Goal: Check status: Check status

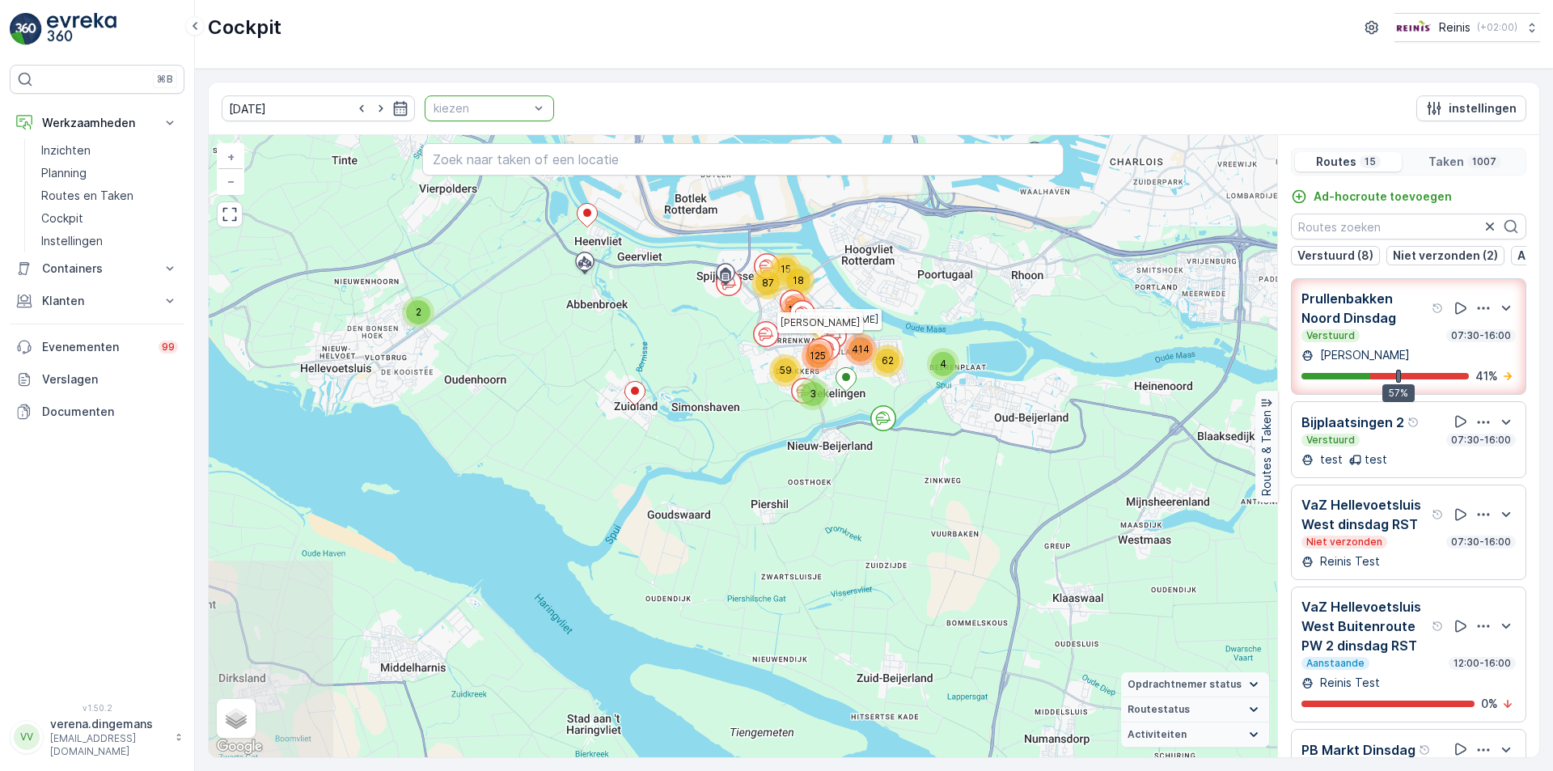
drag, startPoint x: 1052, startPoint y: 450, endPoint x: 856, endPoint y: 213, distance: 307.8
click at [856, 213] on div "2 18 15 4 87 3 59 144 71 125 62 414 [PERSON_NAME] [PERSON_NAME] + − Satelliet s…" at bounding box center [743, 446] width 1068 height 622
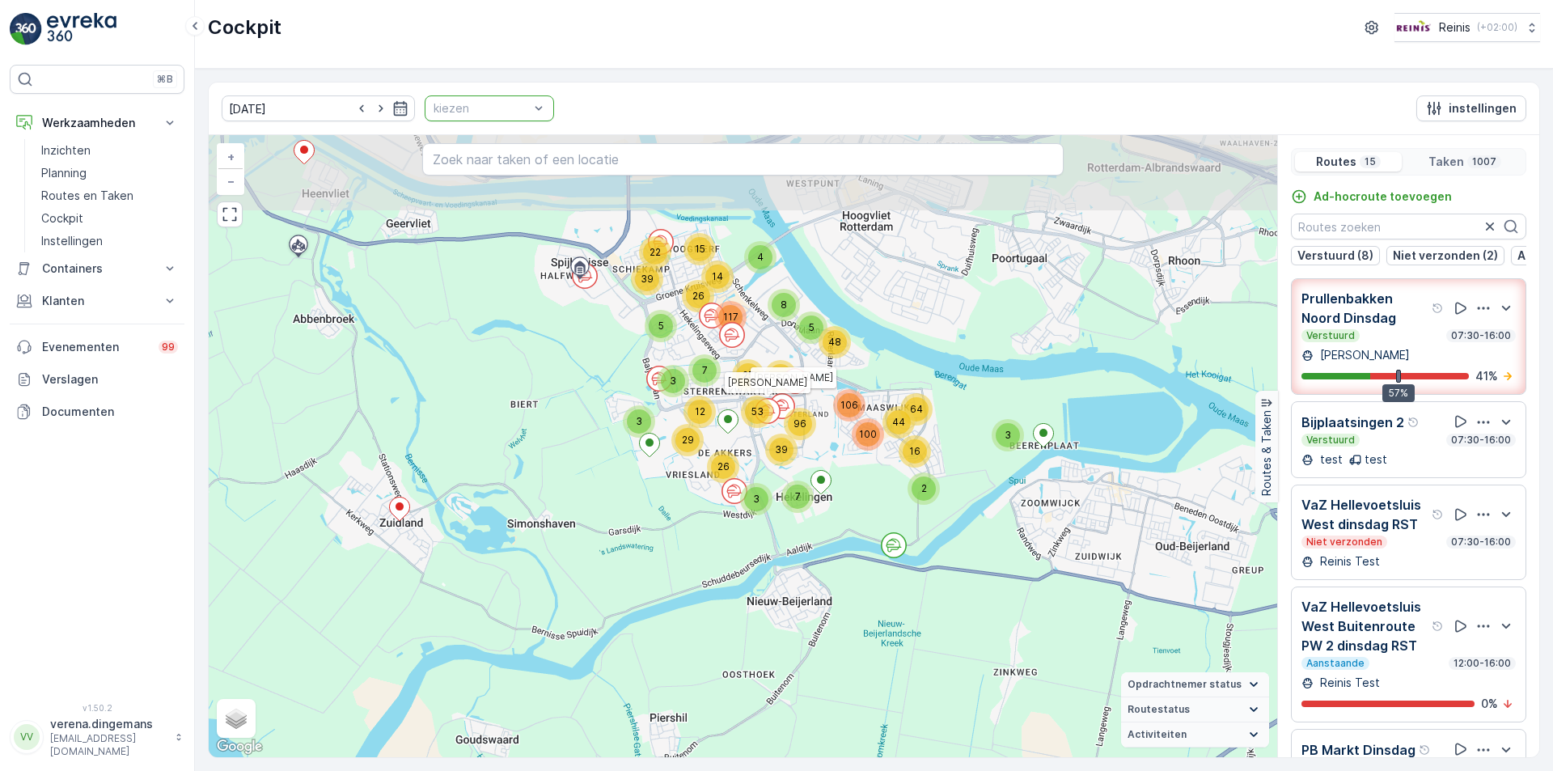
drag, startPoint x: 894, startPoint y: 374, endPoint x: 883, endPoint y: 476, distance: 102.4
click at [883, 476] on div "2 14 4 15 3 26 22 39 3 26 3 29 5 117 12 7 3 8 58 5 39 7 25 53 2 44 16 64 48 96 …" at bounding box center [743, 446] width 1068 height 622
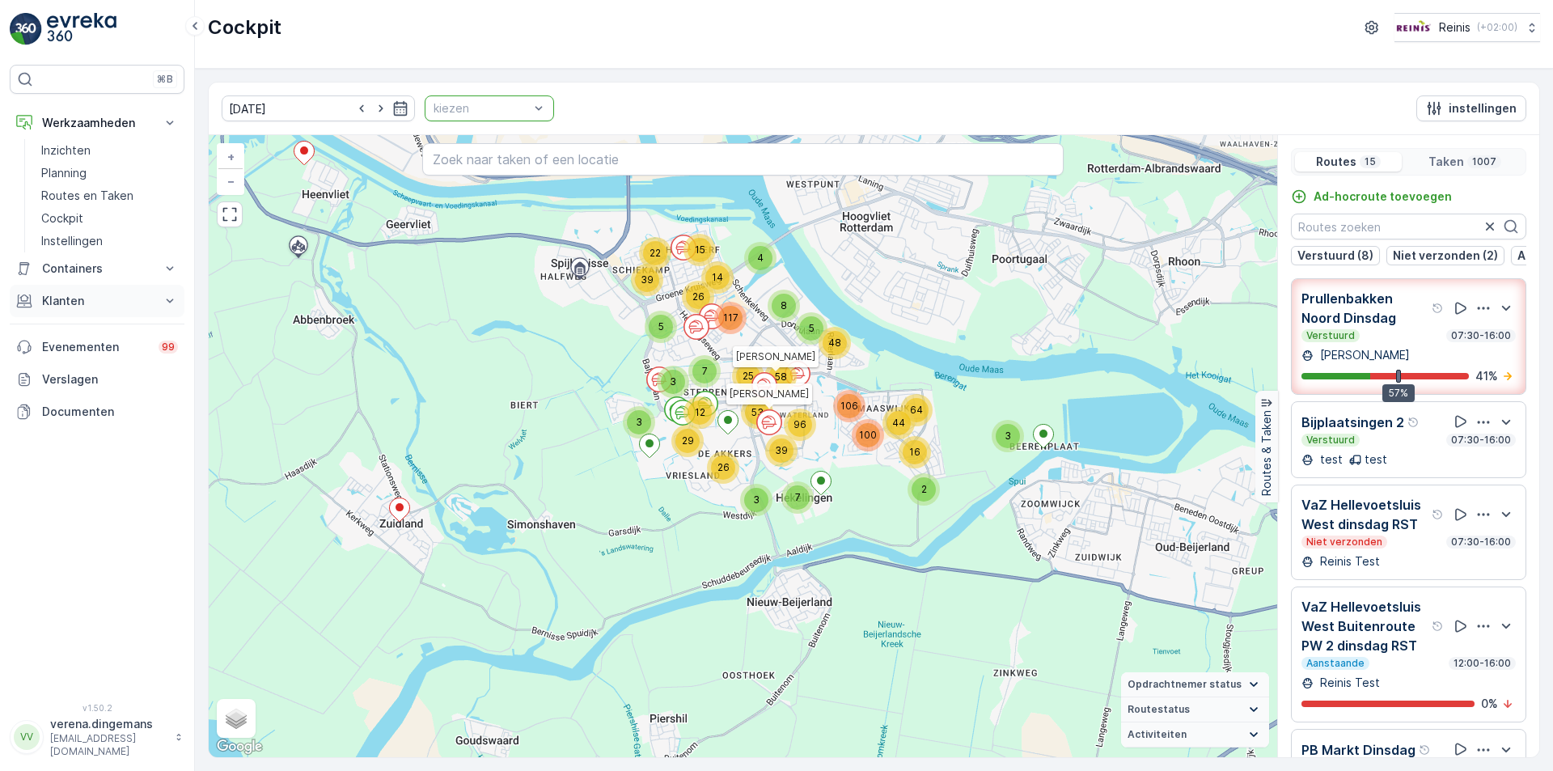
click at [97, 302] on p "Klanten" at bounding box center [97, 301] width 110 height 16
click at [78, 416] on link "Orders" at bounding box center [110, 419] width 150 height 23
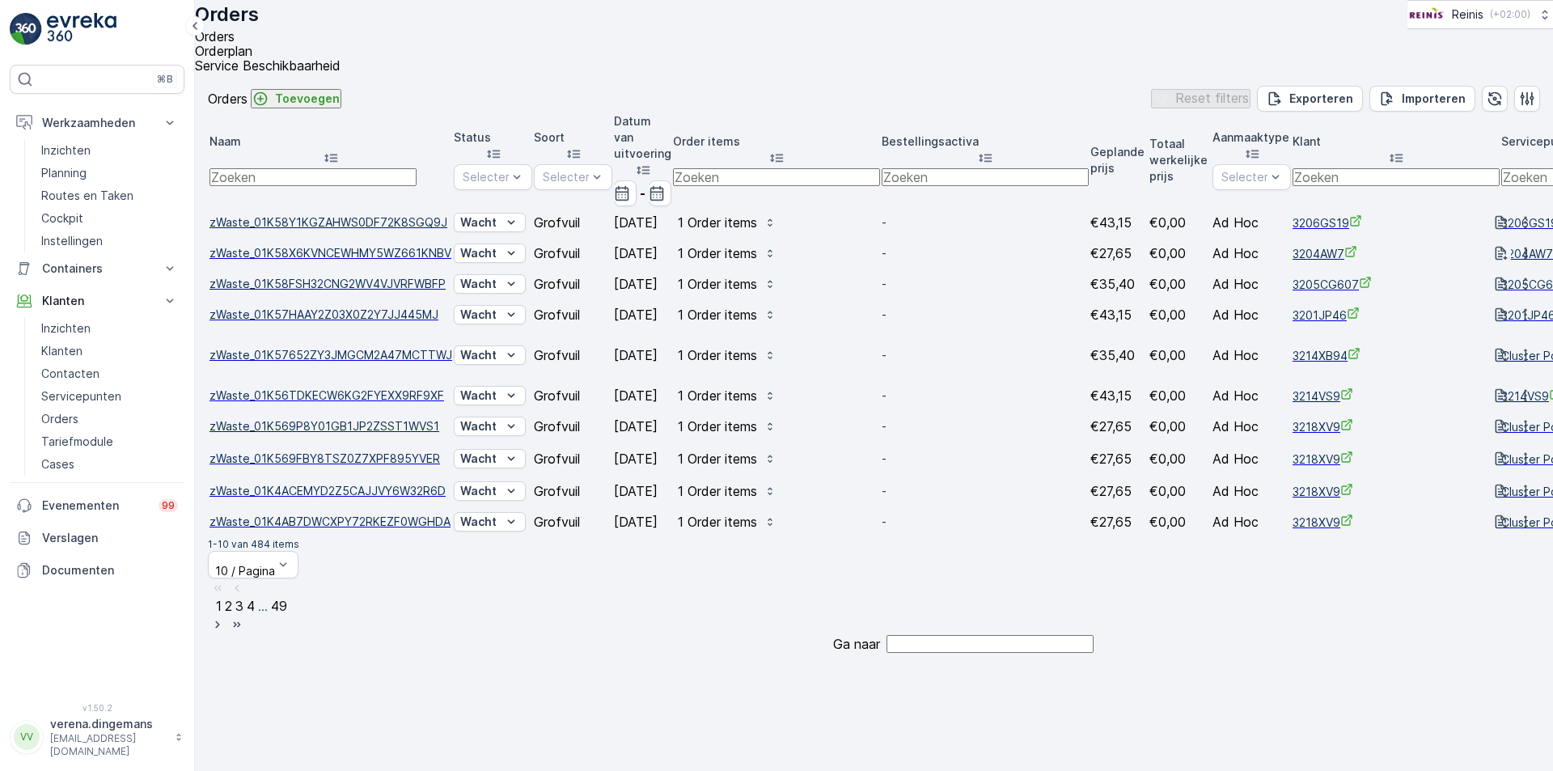
click at [1493, 247] on icon "button" at bounding box center [1501, 253] width 16 height 16
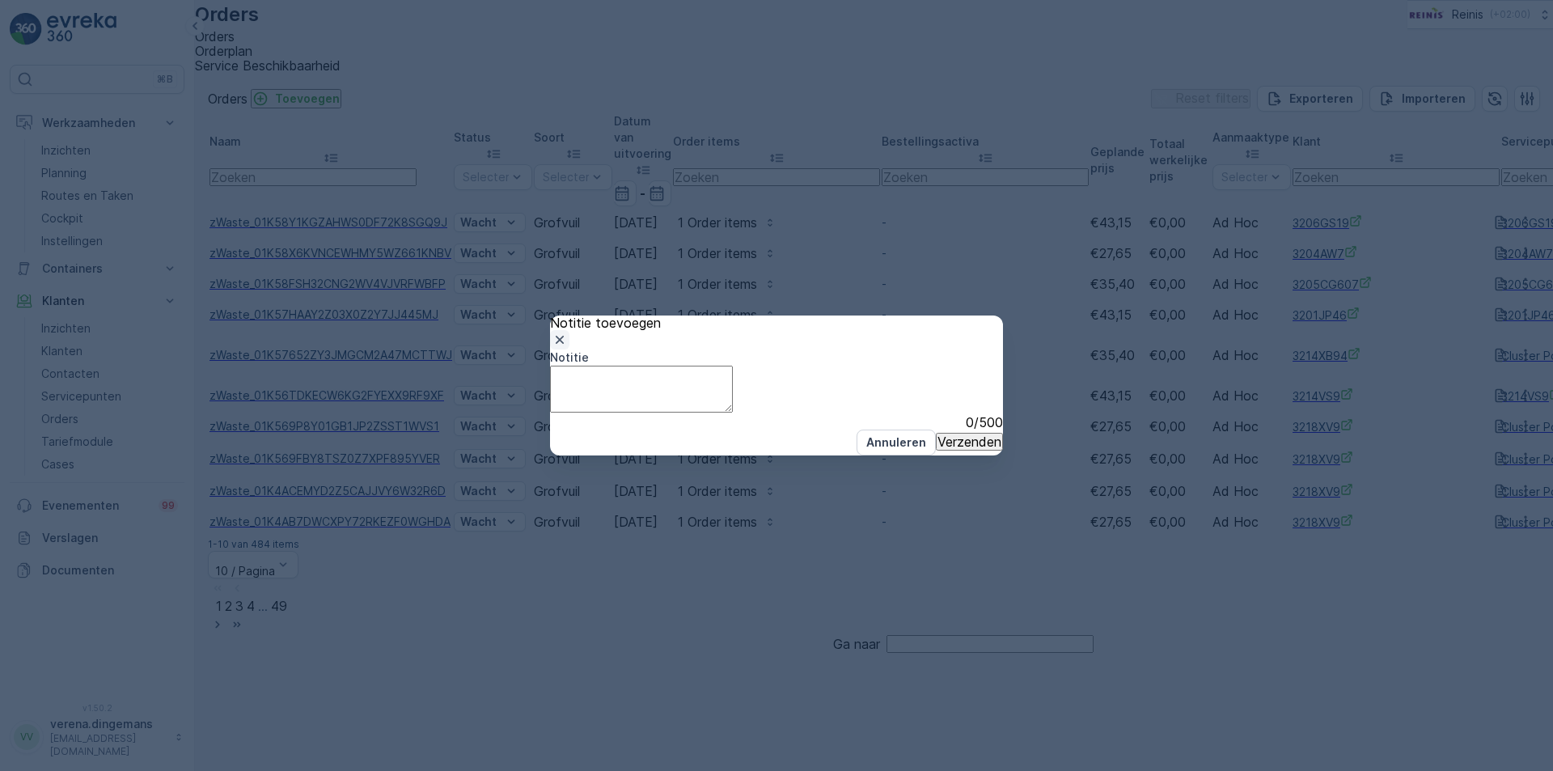
click at [564, 336] on icon "button" at bounding box center [560, 340] width 8 height 8
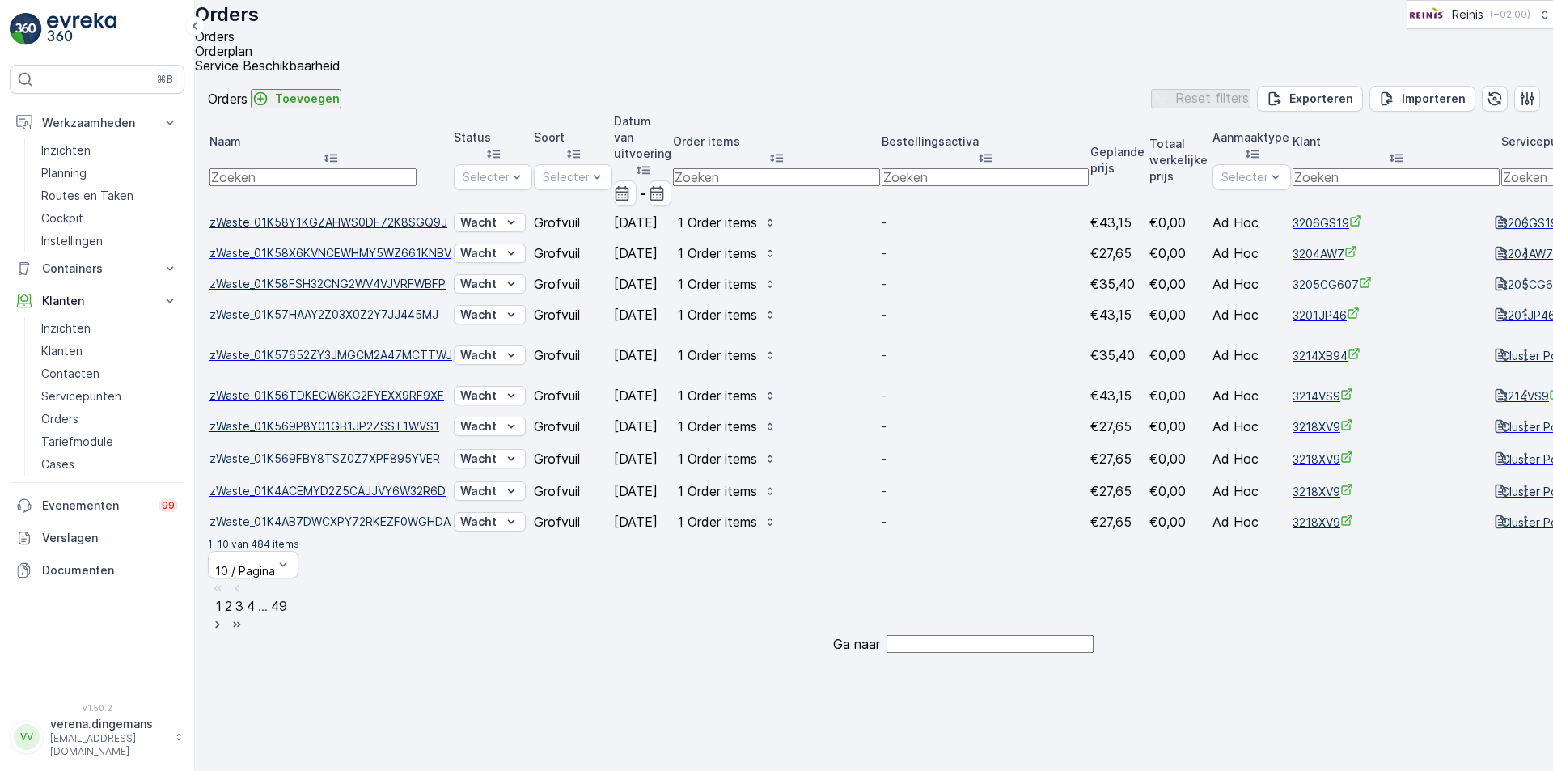
click at [328, 245] on span "zWaste_01K58X6KVNCEWHMY5WZ661KNBV" at bounding box center [330, 253] width 243 height 16
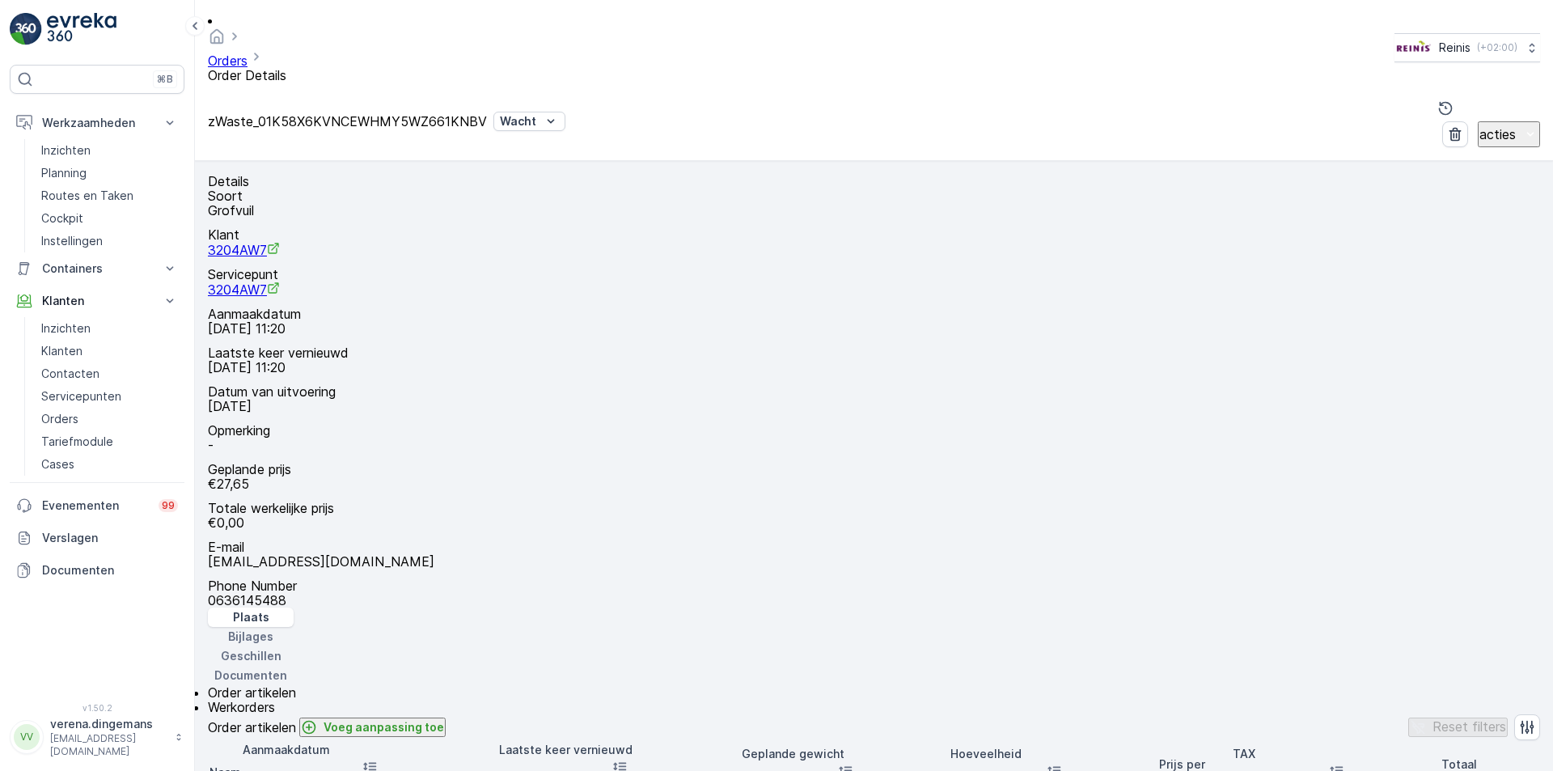
click at [275, 699] on span "Werkorders" at bounding box center [241, 707] width 67 height 16
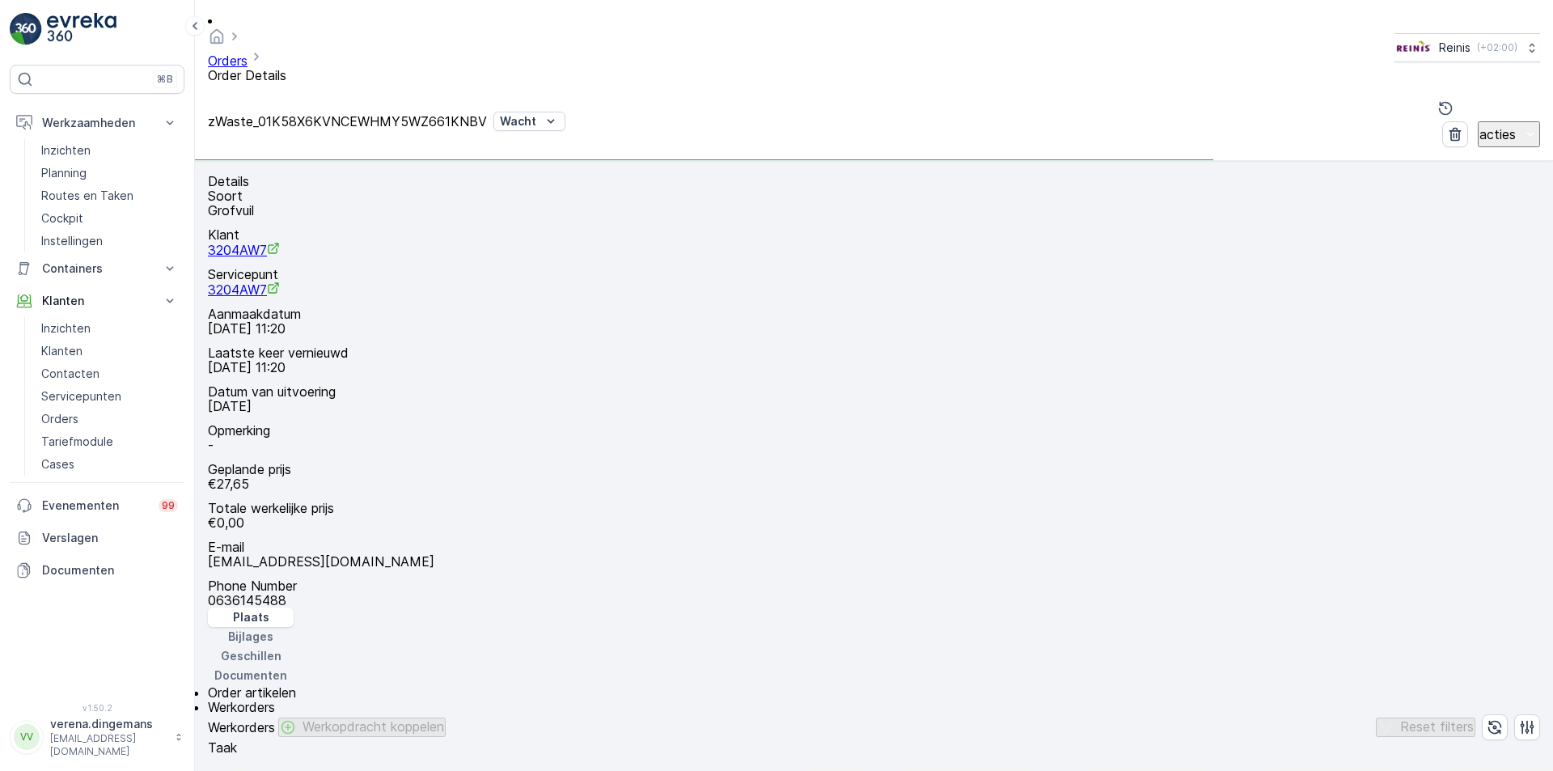
click at [246, 684] on span "Order artikelen" at bounding box center [252, 692] width 88 height 16
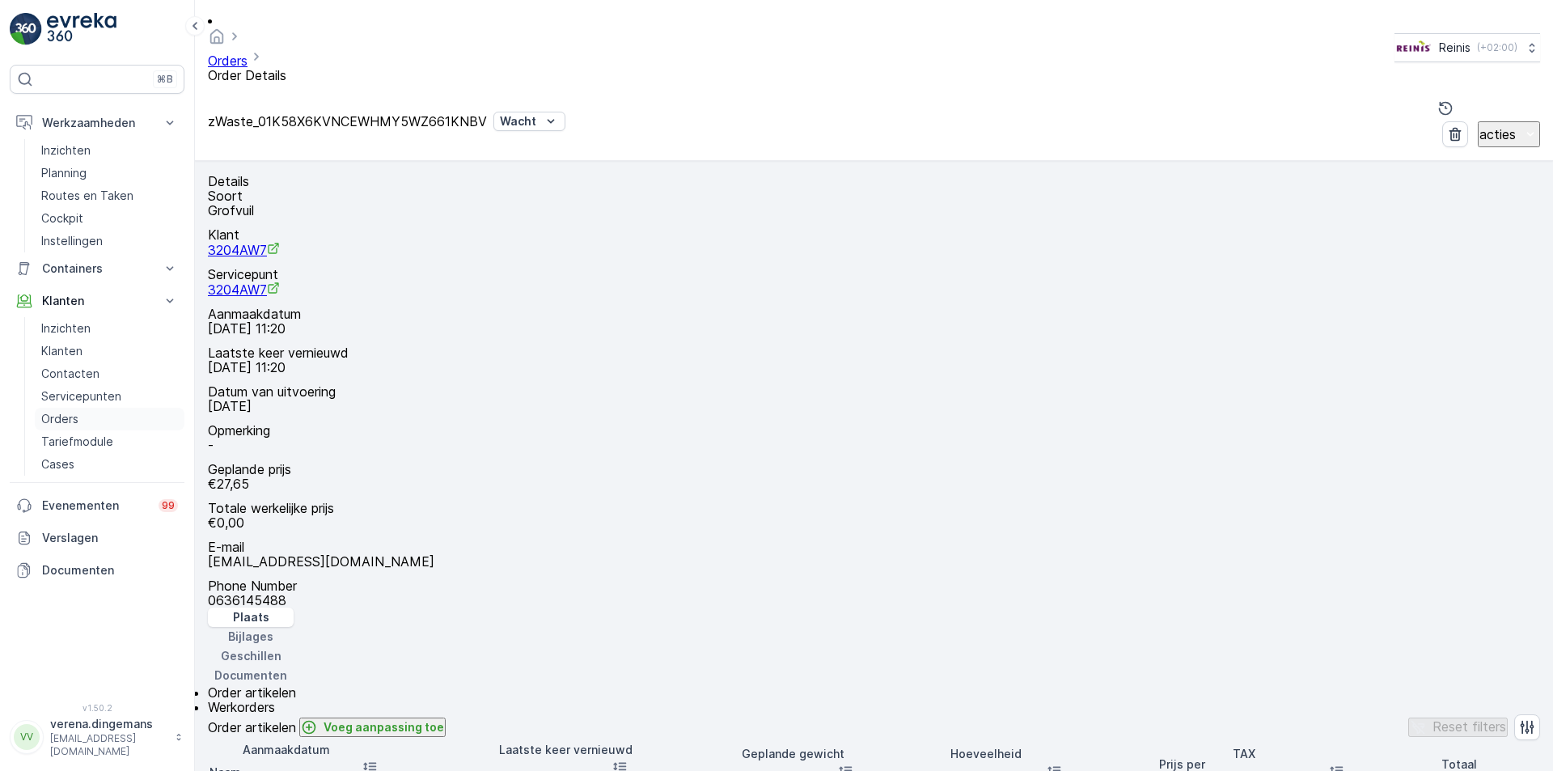
click at [49, 420] on p "Orders" at bounding box center [59, 419] width 37 height 16
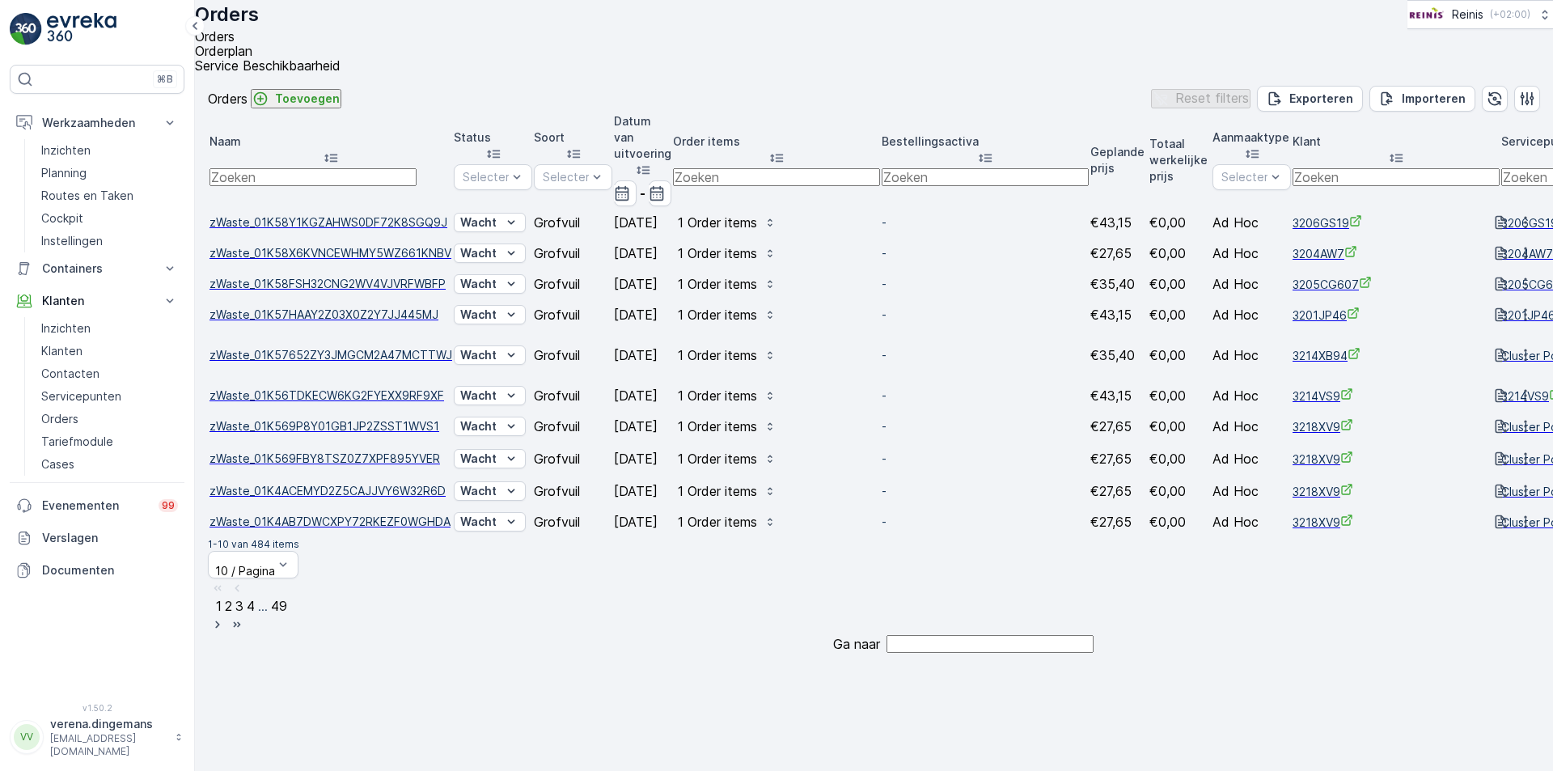
click at [532, 536] on td "Wacht" at bounding box center [493, 521] width 78 height 29
click at [408, 214] on span "zWaste_01K58Y1KGZAHWS0DF72K8SGQ9J" at bounding box center [330, 222] width 243 height 16
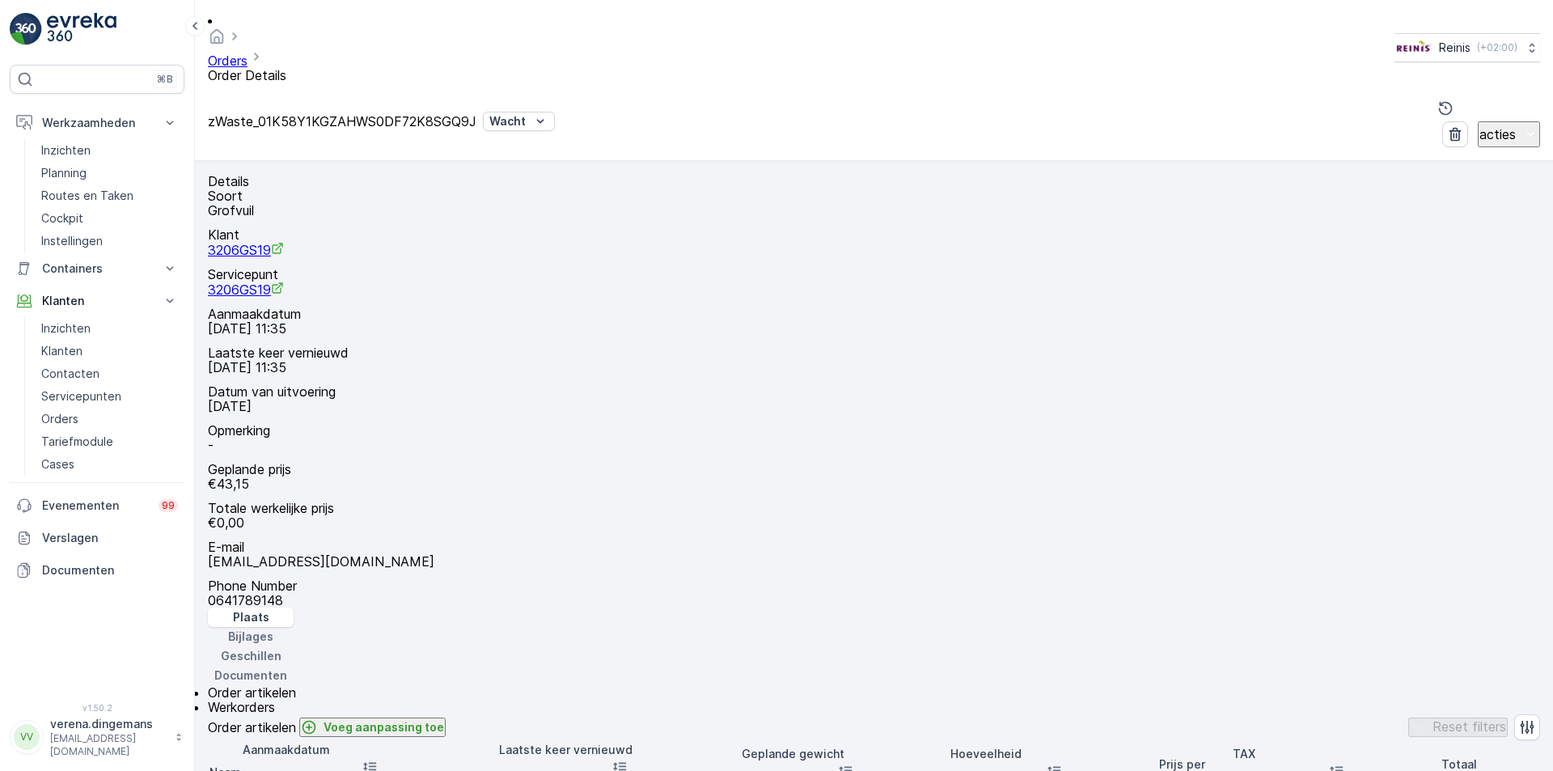
scroll to position [81, 0]
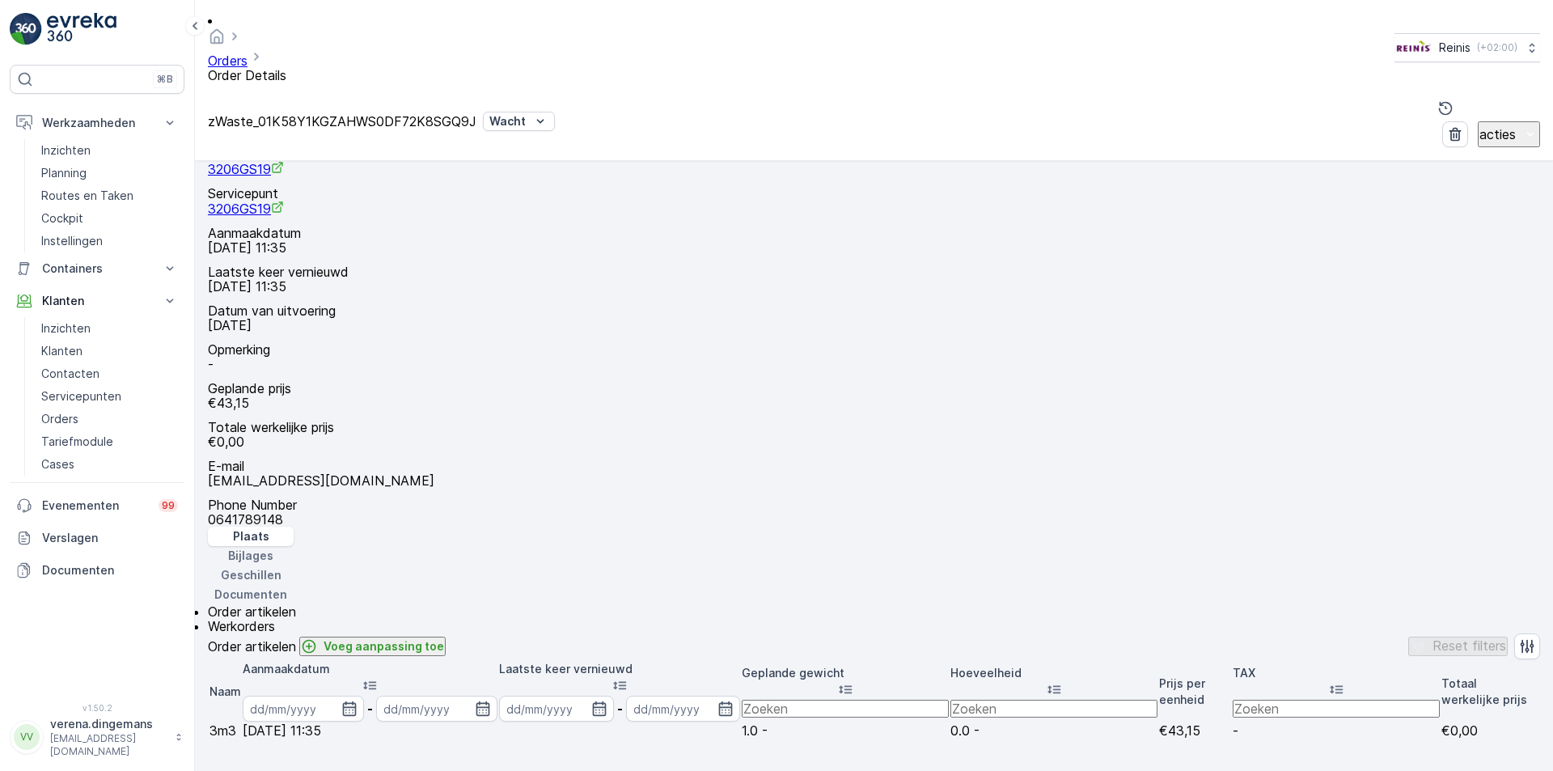
click at [275, 618] on span "Werkorders" at bounding box center [241, 626] width 67 height 16
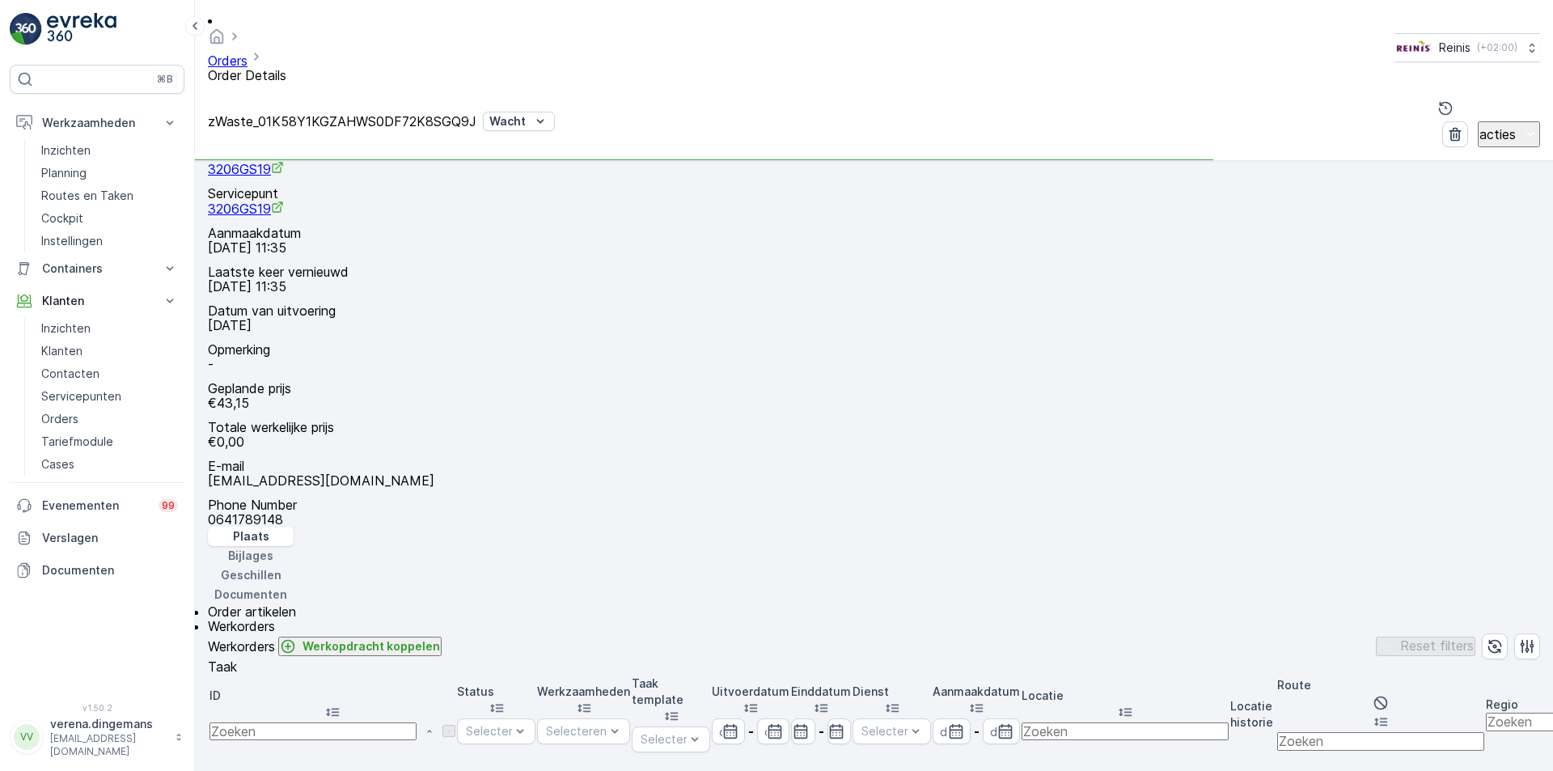
click at [245, 603] on span "Order artikelen" at bounding box center [252, 611] width 88 height 16
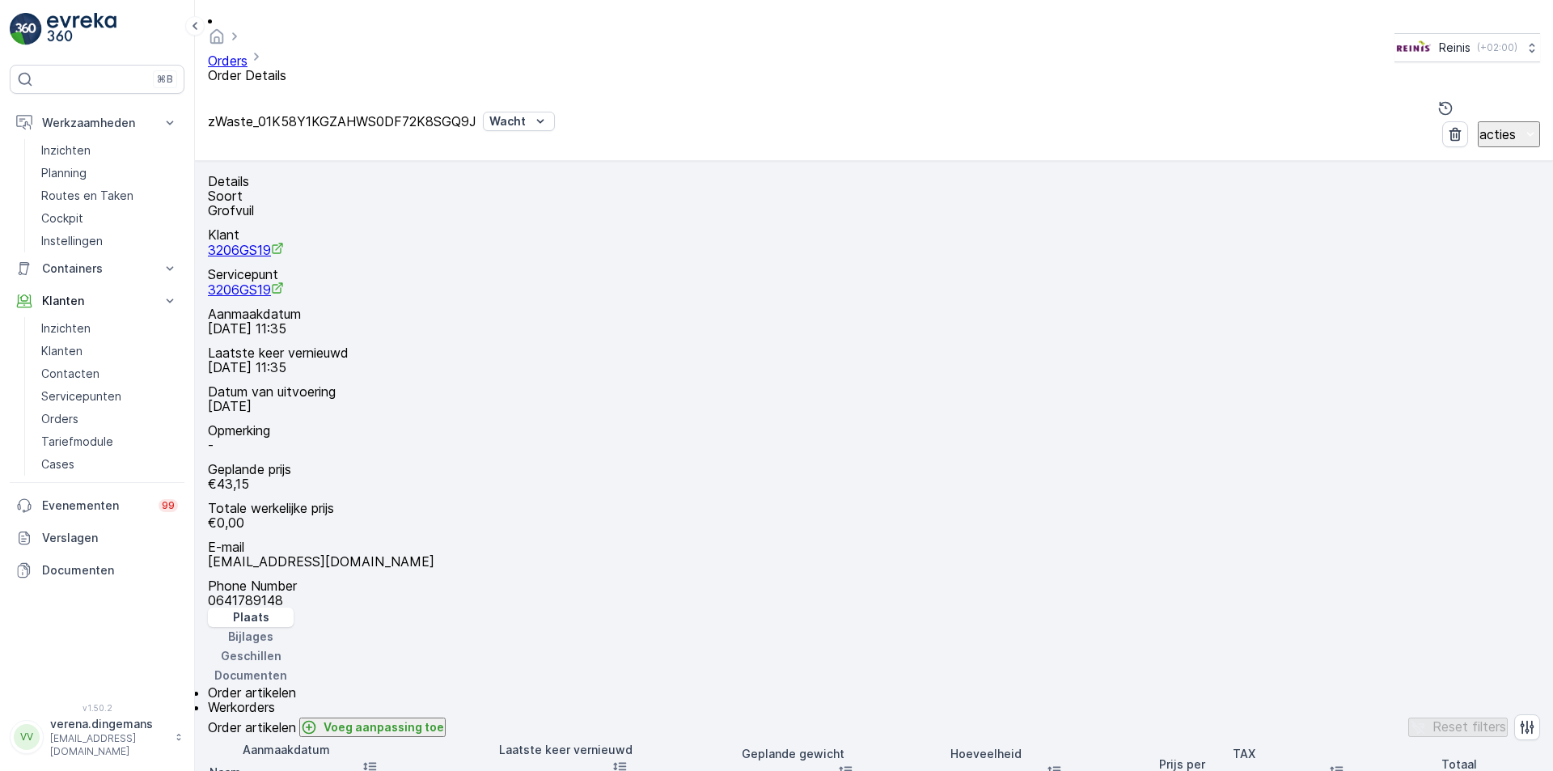
drag, startPoint x: 1095, startPoint y: 278, endPoint x: 1081, endPoint y: 345, distance: 68.5
click at [1081, 685] on div "+ − Satelliet stappenplan Terrein Hybride Leaflet Sneltoetsen Kaartgegevens Kaa…" at bounding box center [874, 685] width 1332 height 0
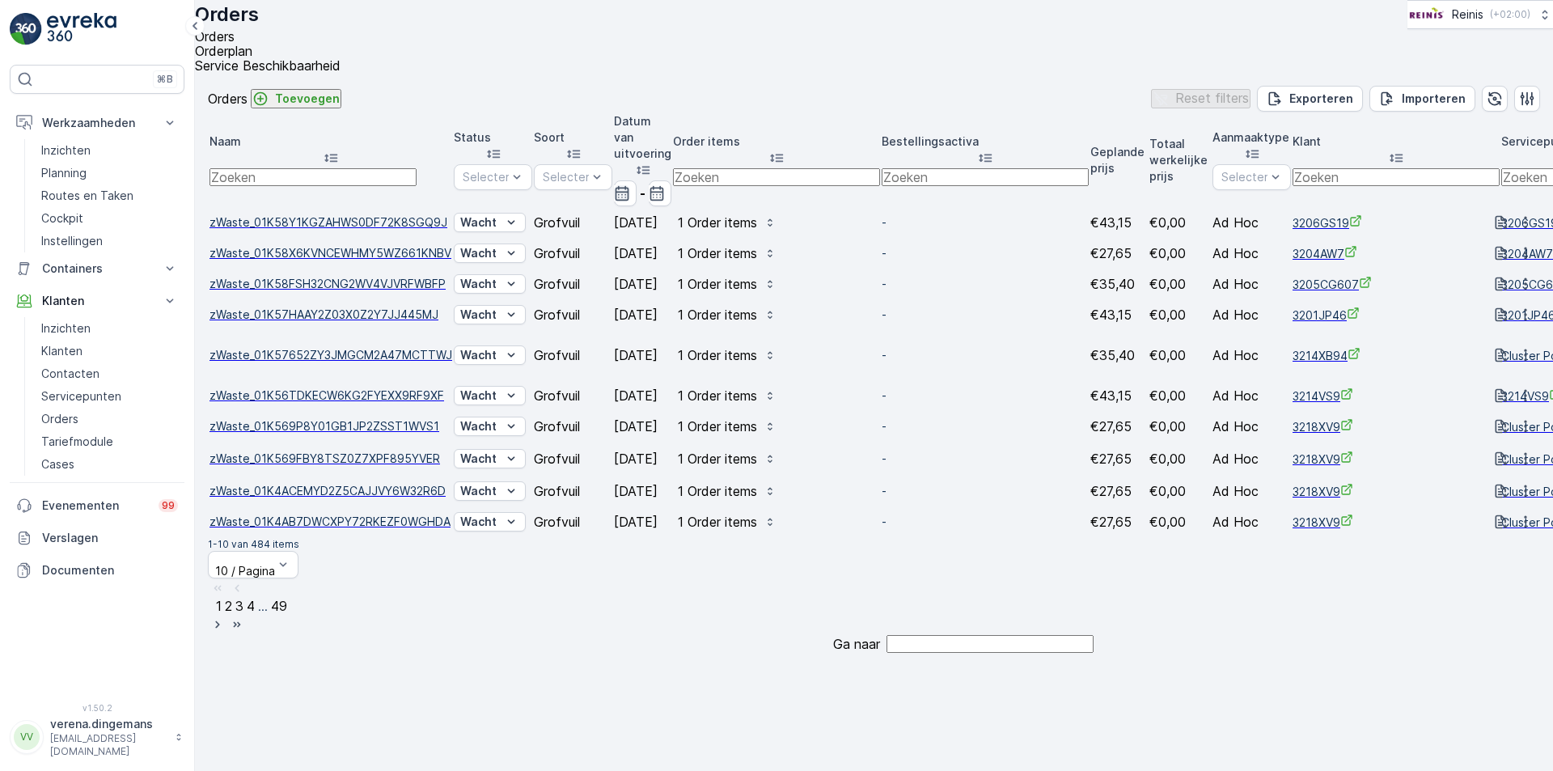
click at [630, 185] on icon "button" at bounding box center [622, 193] width 16 height 16
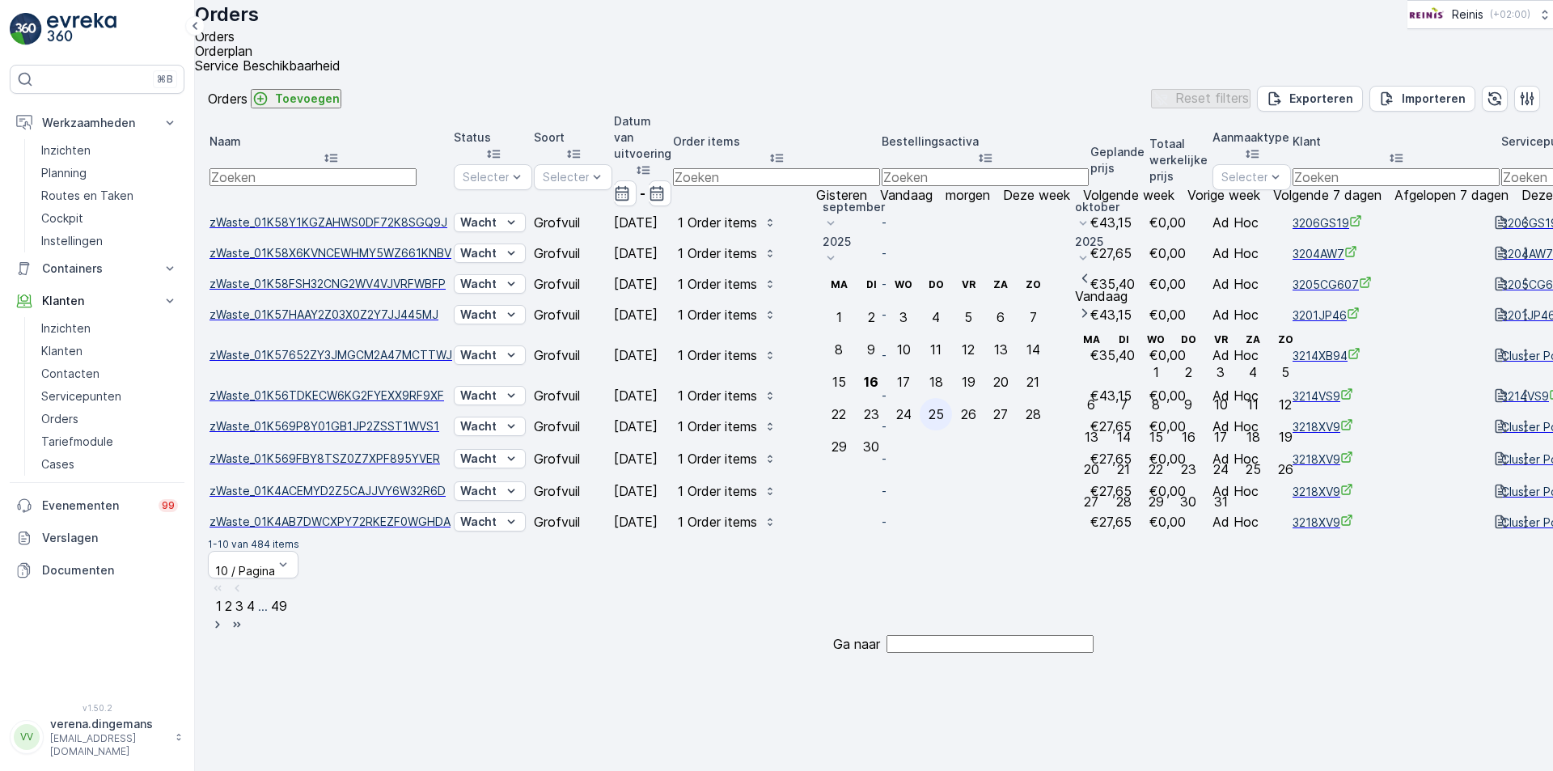
click at [944, 407] on div "25" at bounding box center [935, 414] width 15 height 15
type input "[DATE]"
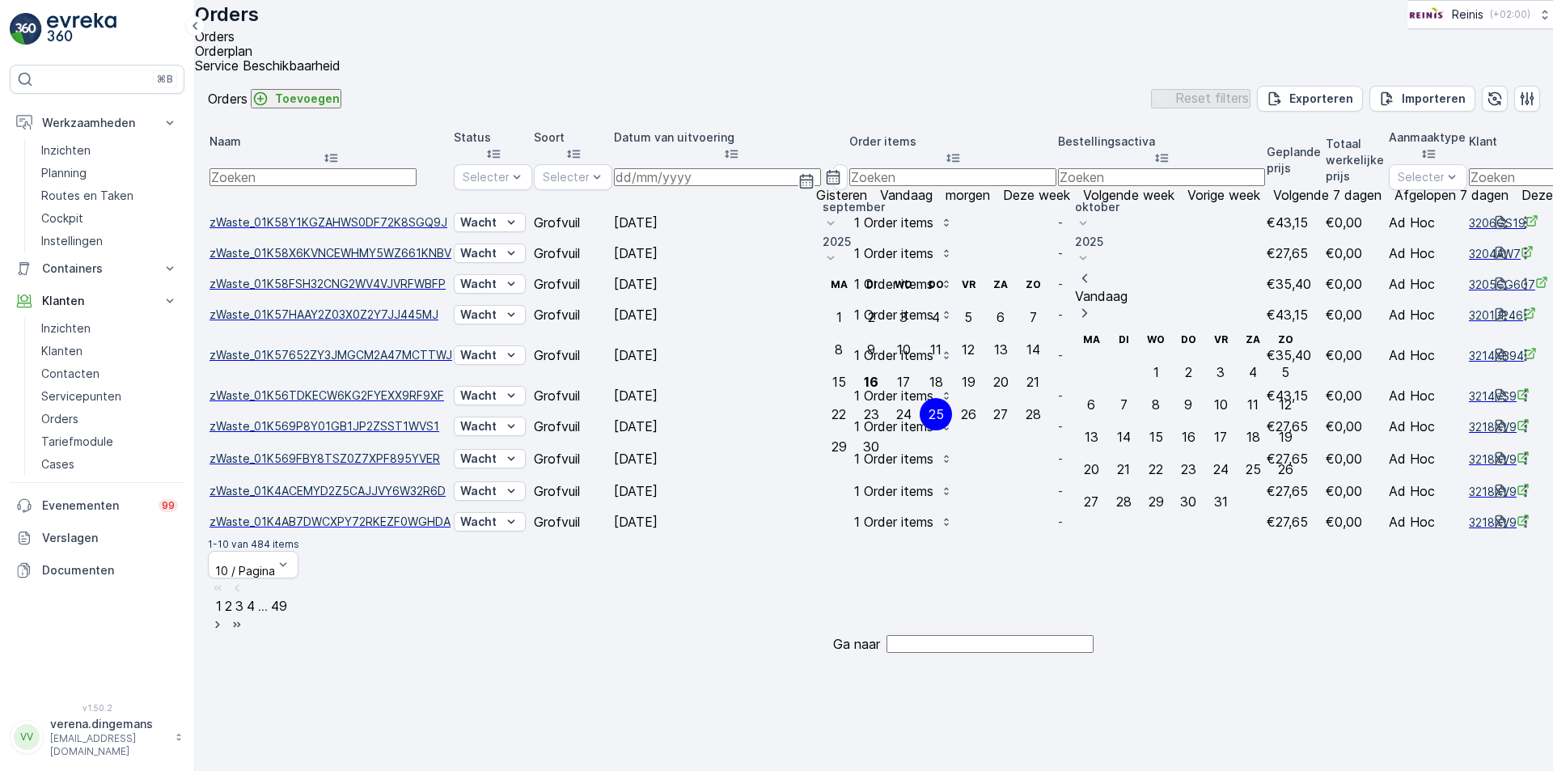
click at [944, 407] on div "25" at bounding box center [935, 414] width 15 height 15
type input "[DATE]"
click at [1017, 106] on div "Orders Toevoegen Reset filters Exporteren Importeren" at bounding box center [874, 99] width 1332 height 26
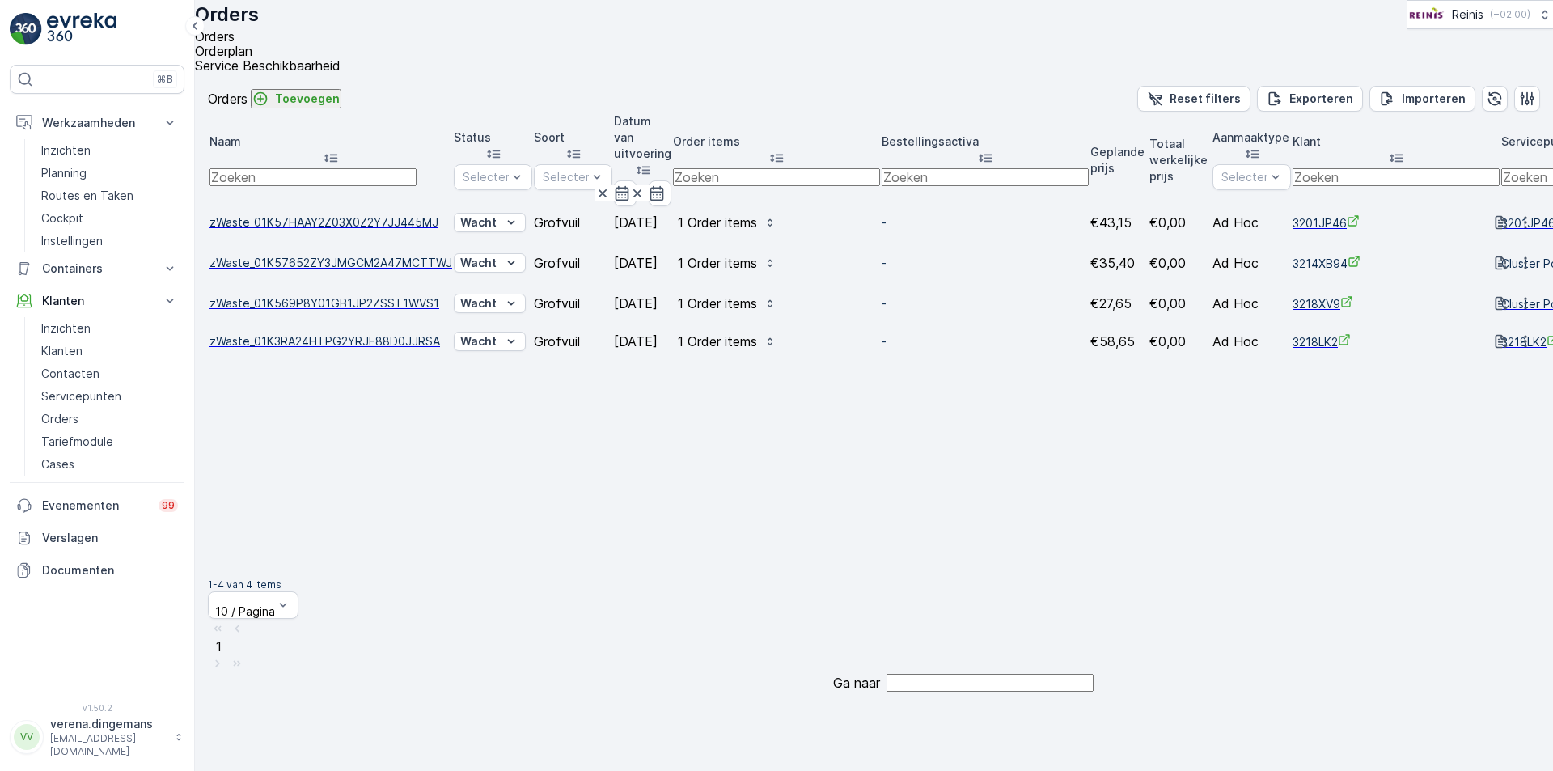
click at [360, 214] on span "zWaste_01K57HAAY2Z03X0Z2Y7JJ445MJ" at bounding box center [330, 222] width 243 height 16
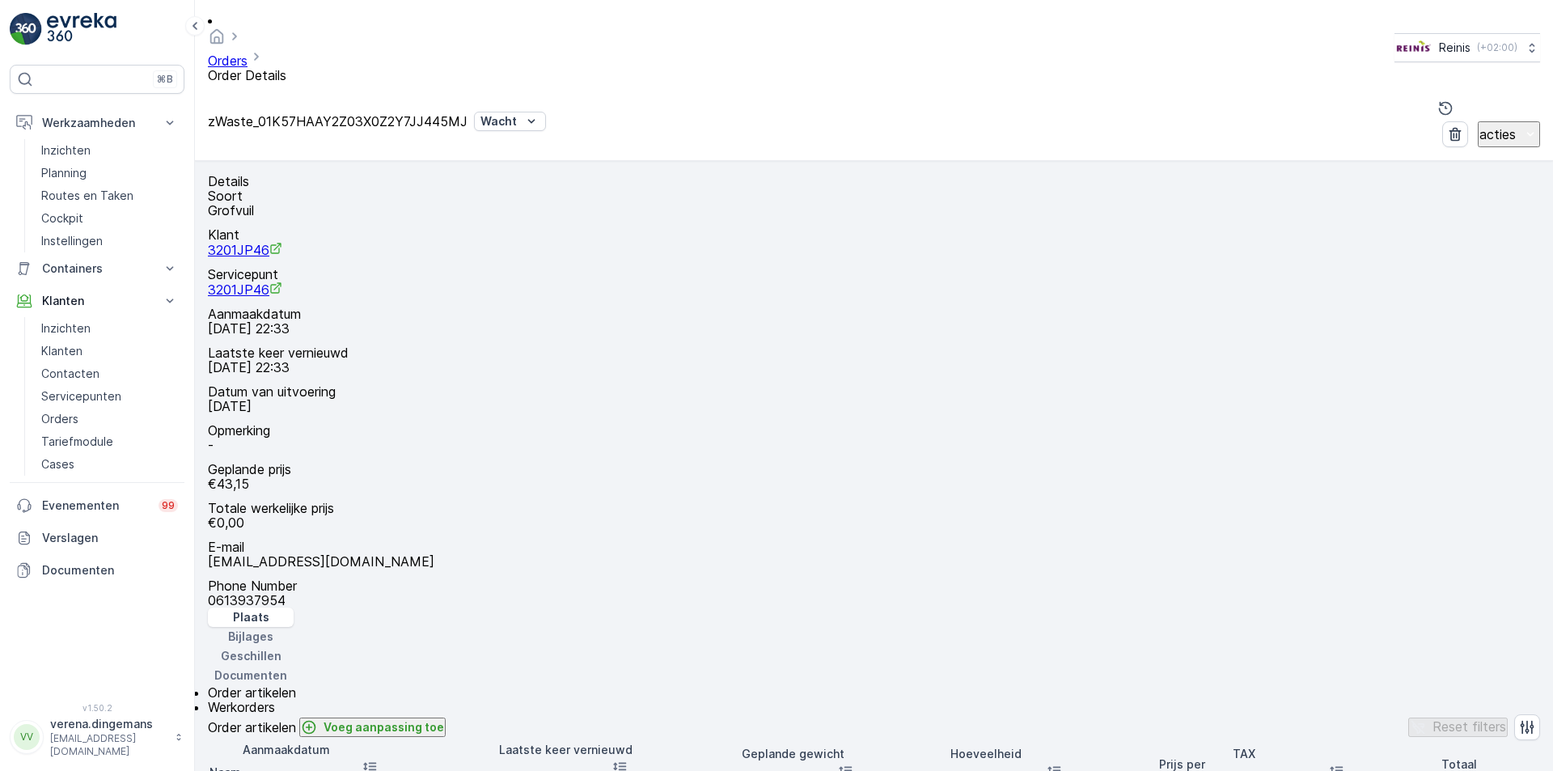
scroll to position [20, 0]
drag, startPoint x: 1008, startPoint y: 248, endPoint x: 1025, endPoint y: 340, distance: 93.9
click at [1025, 685] on div "+ − Satelliet stappenplan Terrein Hybride Leaflet Sneltoetsen Kaartgegevens Kaa…" at bounding box center [874, 685] width 1332 height 0
click at [933, 685] on div "+ − Satelliet stappenplan Terrein Hybride Leaflet Sneltoetsen Kaartgegevens Kaa…" at bounding box center [874, 685] width 1332 height 0
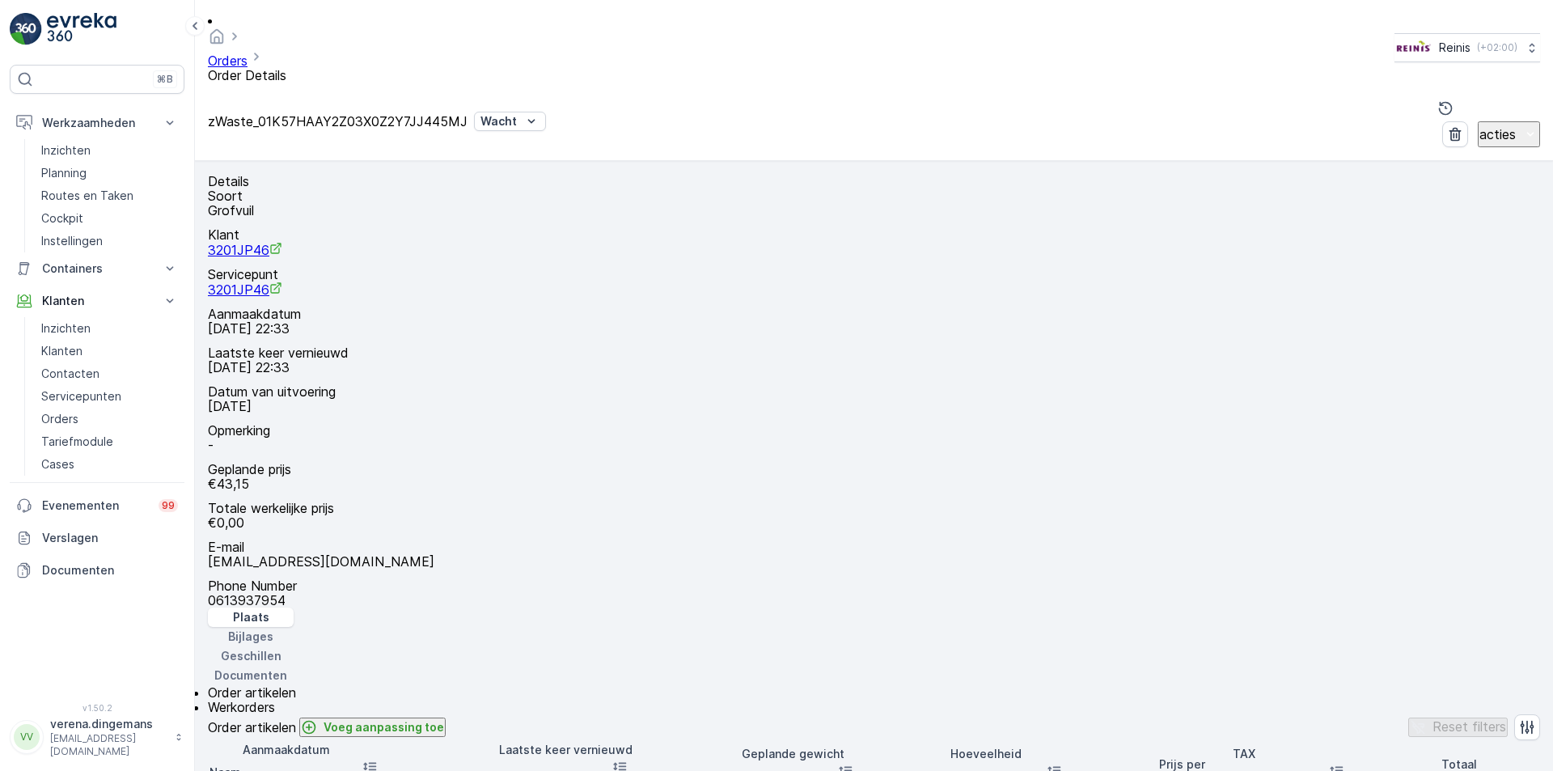
click at [294, 666] on div "Documenten" at bounding box center [251, 675] width 86 height 19
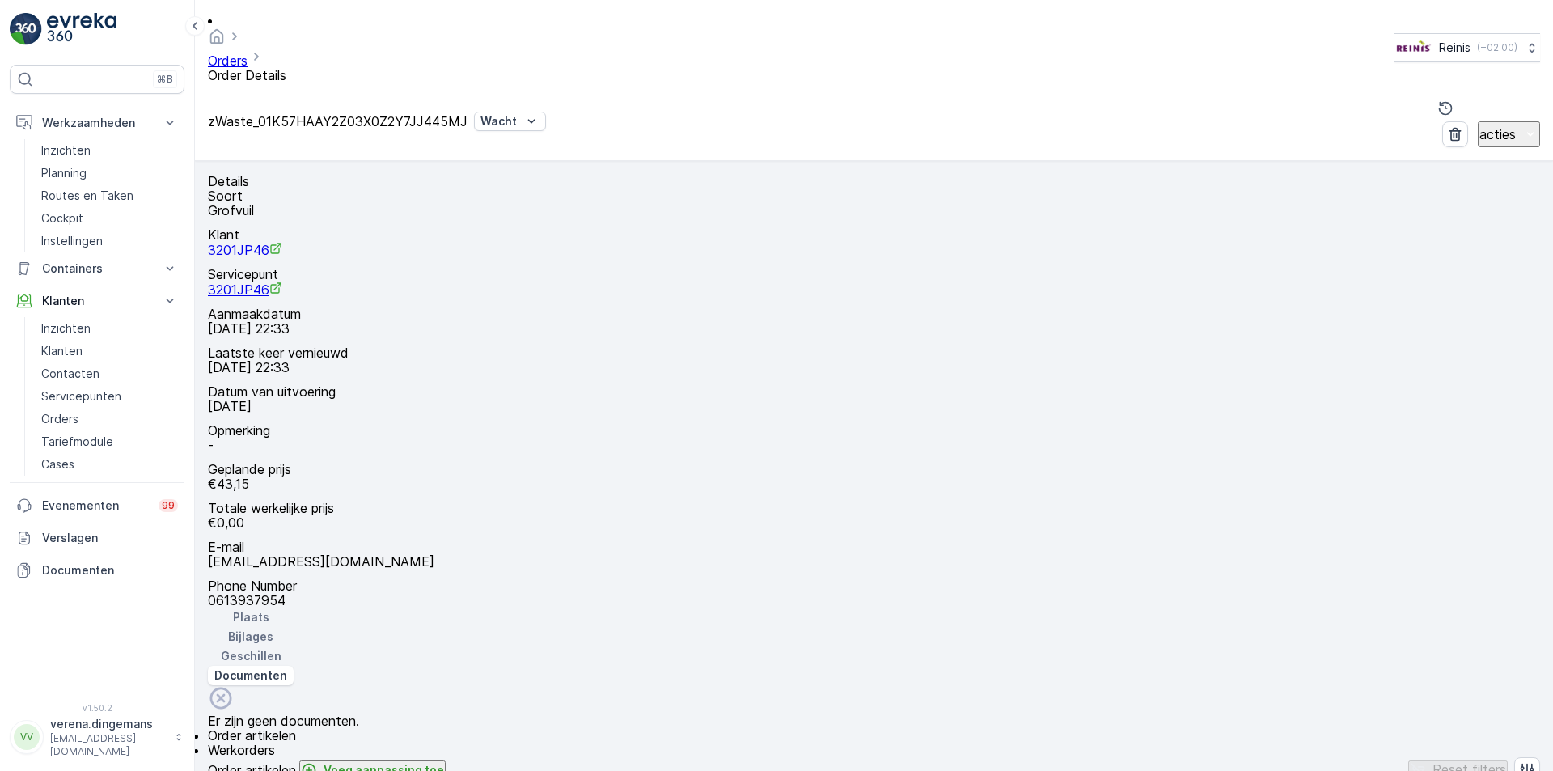
click at [269, 609] on p "Plaats" at bounding box center [251, 617] width 36 height 16
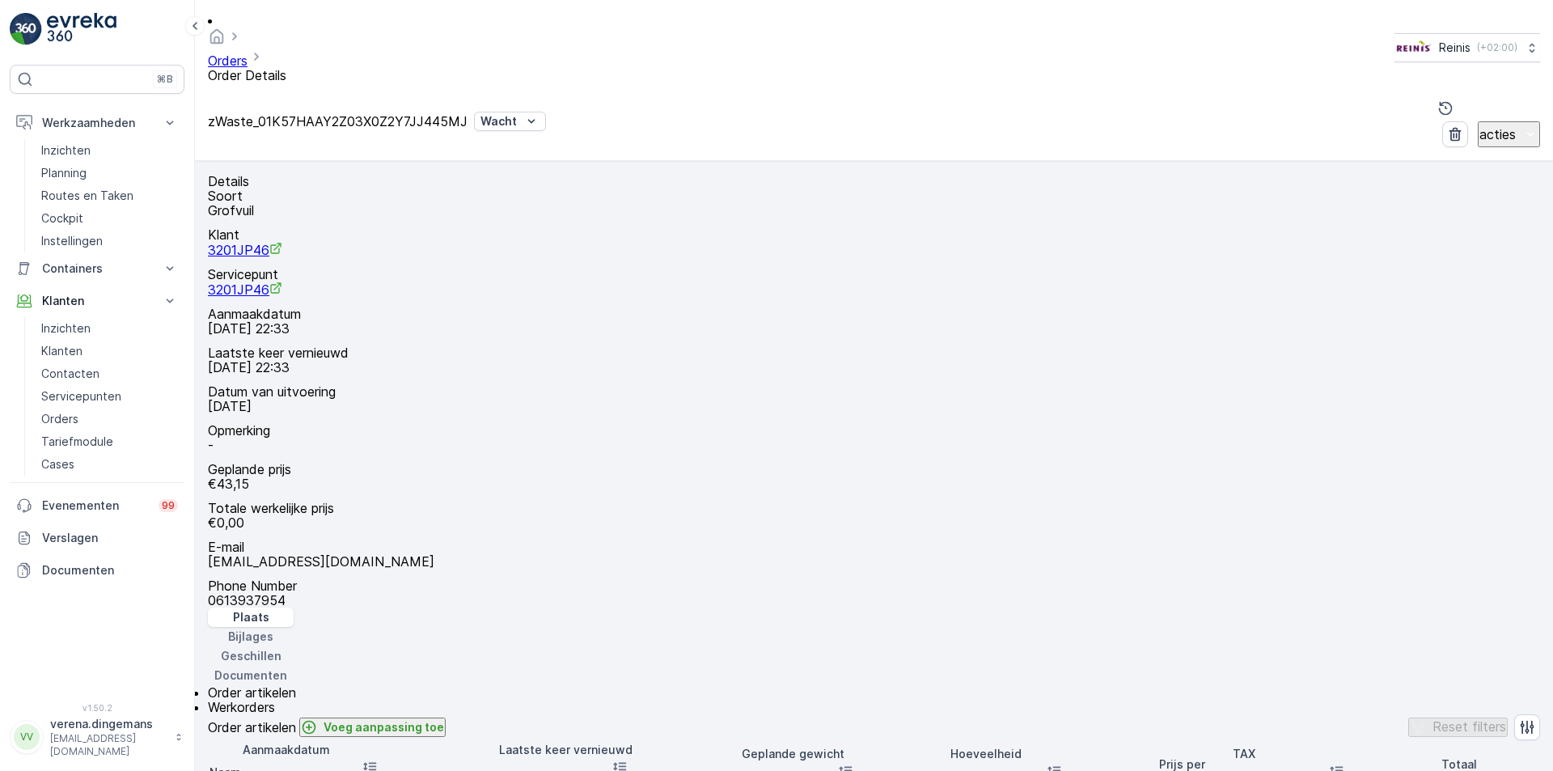
click at [273, 628] on p "Bijlages" at bounding box center [250, 636] width 45 height 16
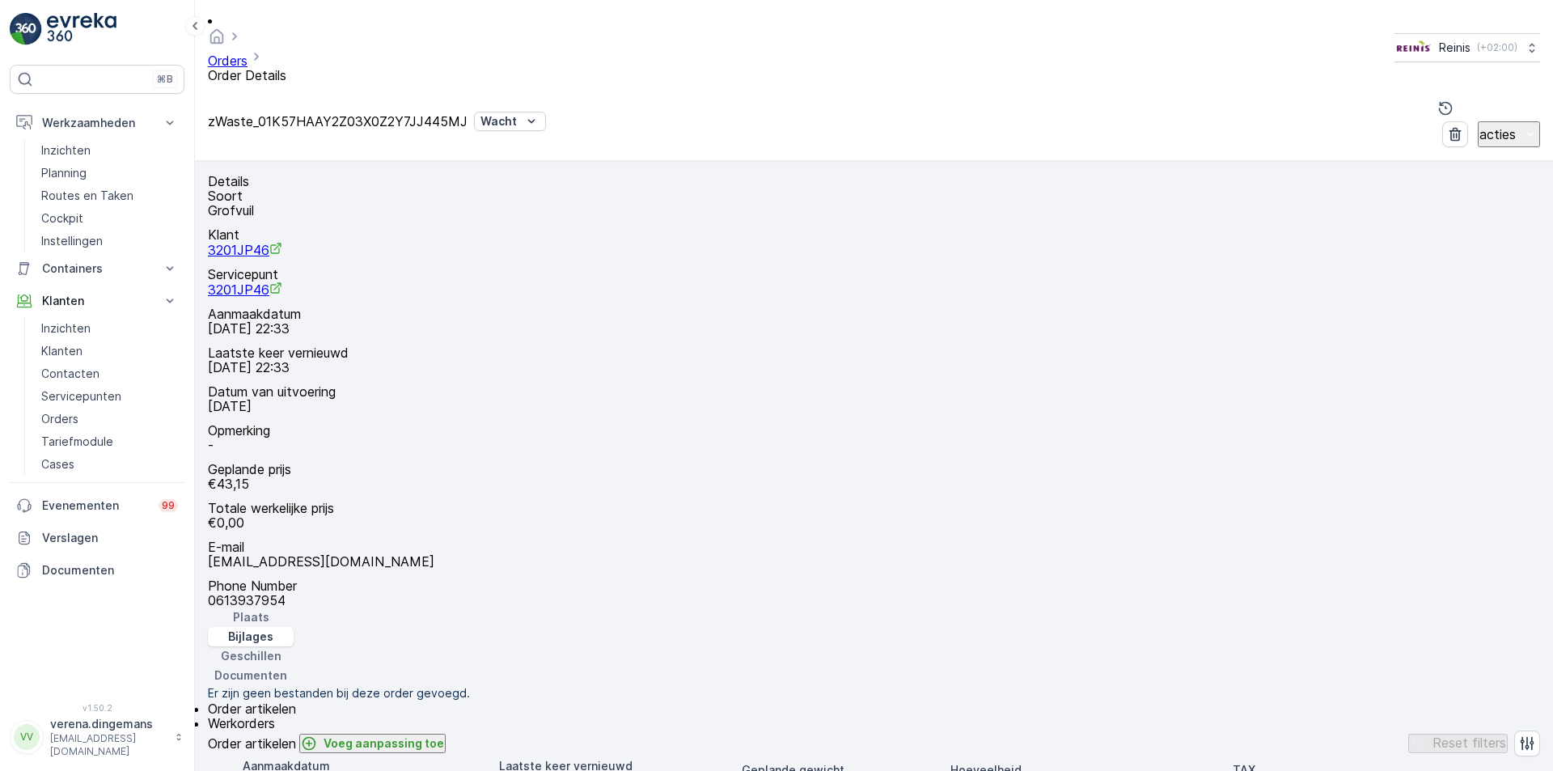
drag, startPoint x: 839, startPoint y: 133, endPoint x: 829, endPoint y: 138, distance: 11.9
click at [281, 648] on p "Geschillen" at bounding box center [251, 656] width 61 height 16
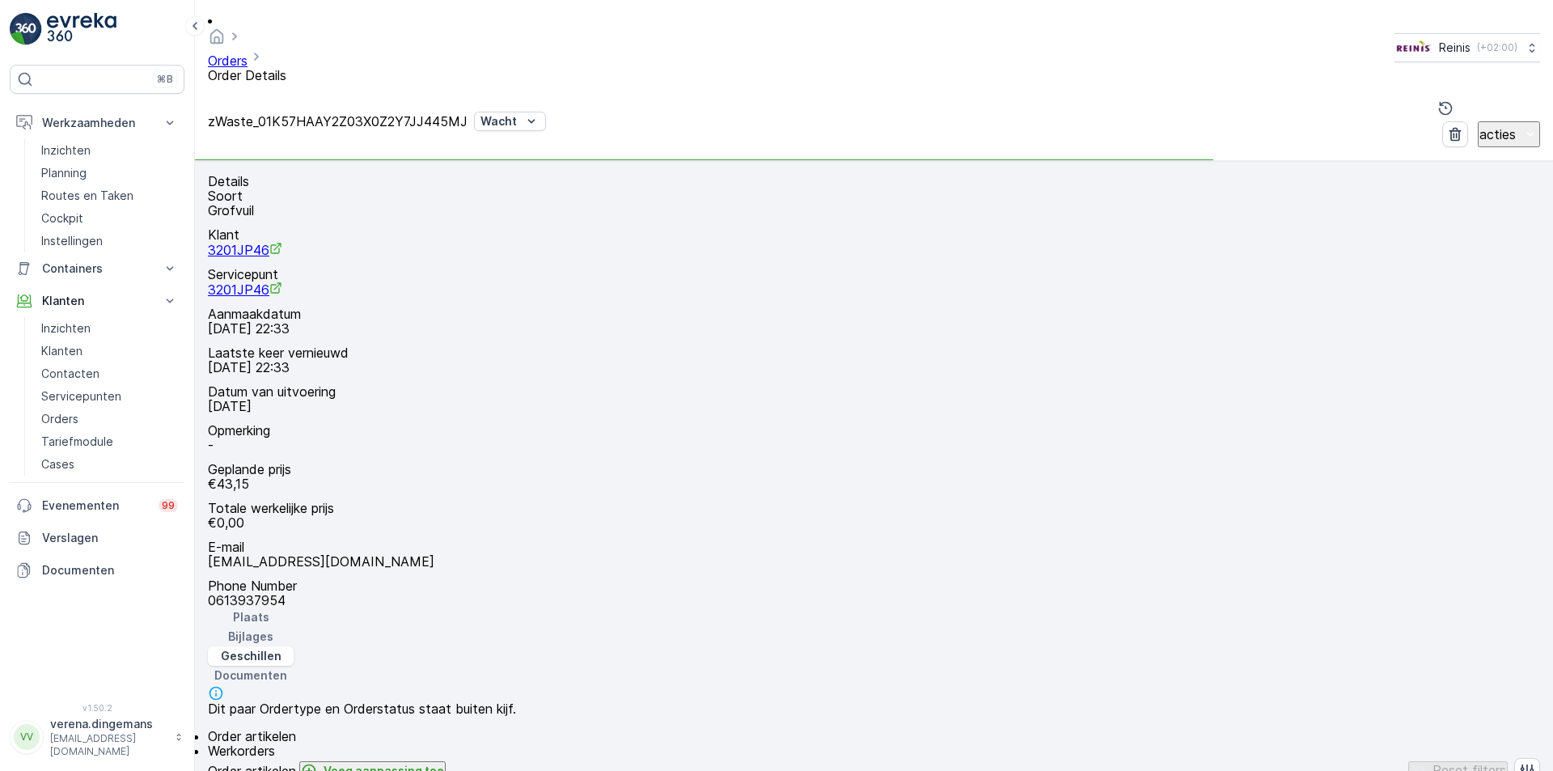
click at [269, 609] on p "Plaats" at bounding box center [251, 617] width 36 height 16
